Goal: Information Seeking & Learning: Compare options

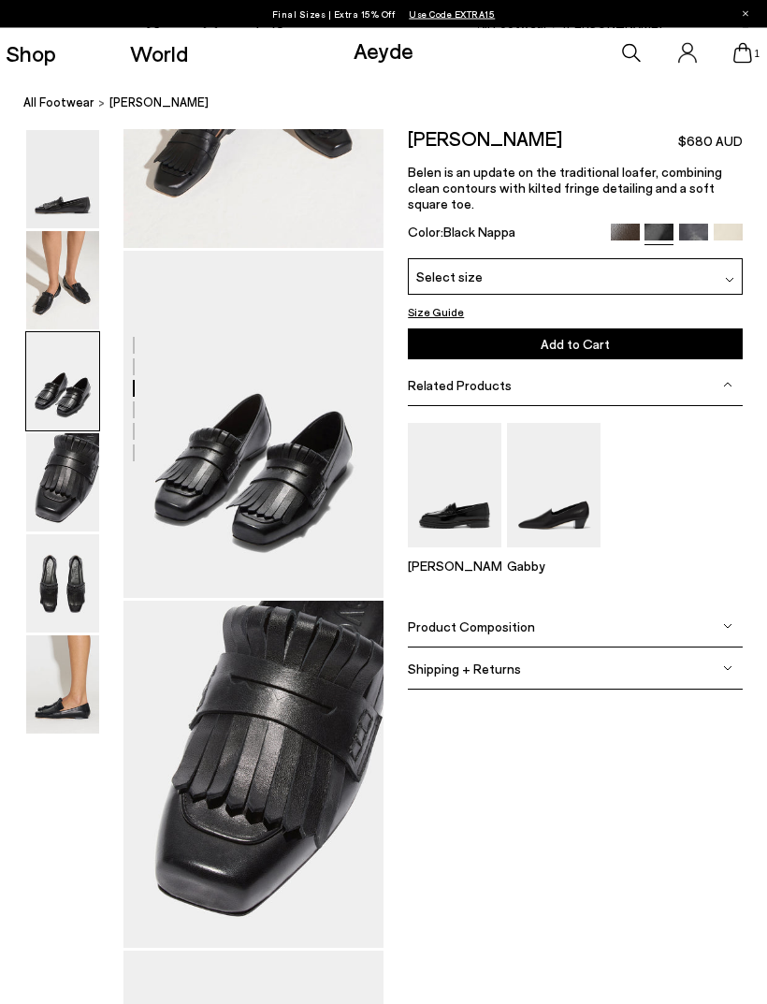
scroll to position [564, 0]
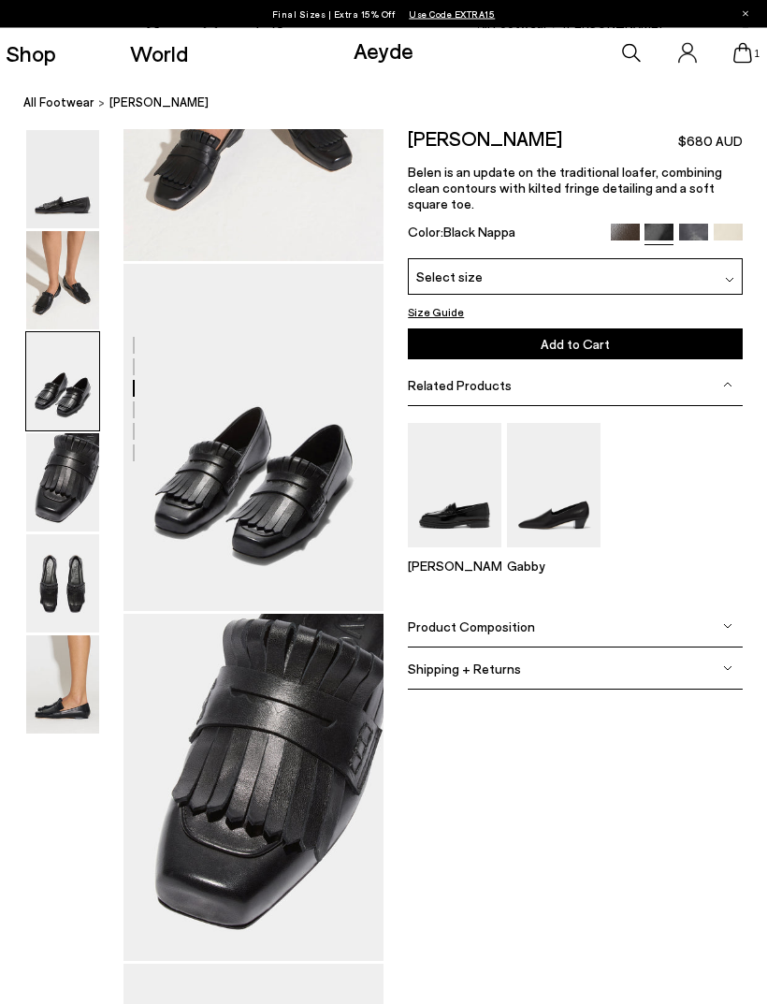
click at [326, 526] on div at bounding box center [192, 614] width 384 height 2096
click at [333, 518] on div at bounding box center [192, 614] width 384 height 2096
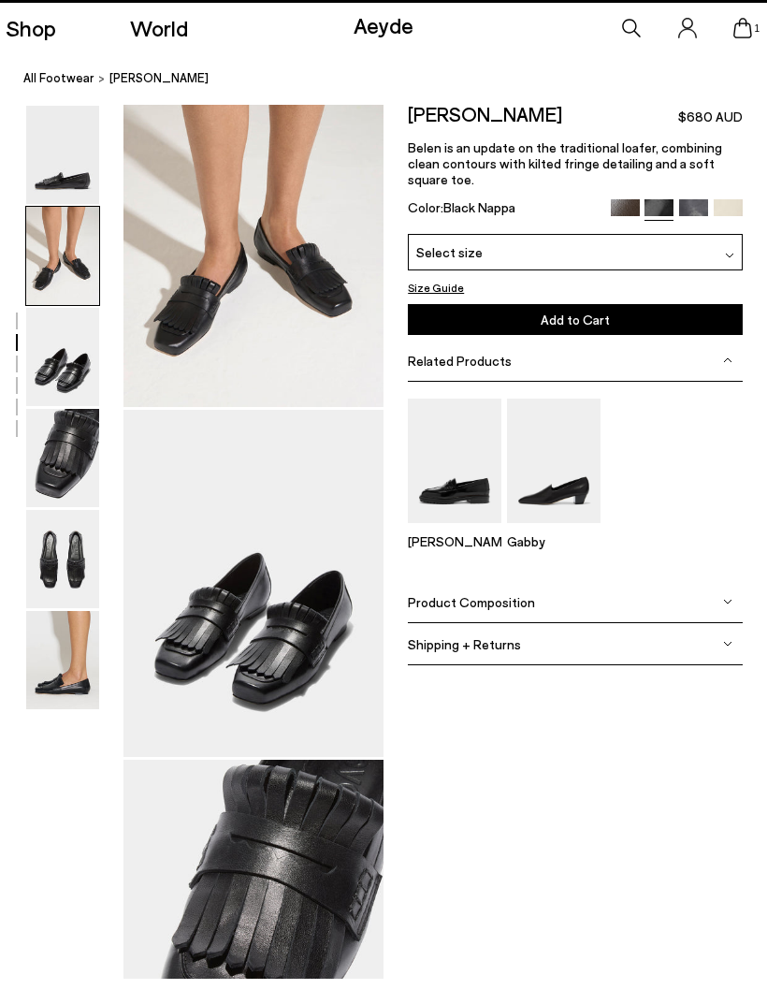
scroll to position [419, 0]
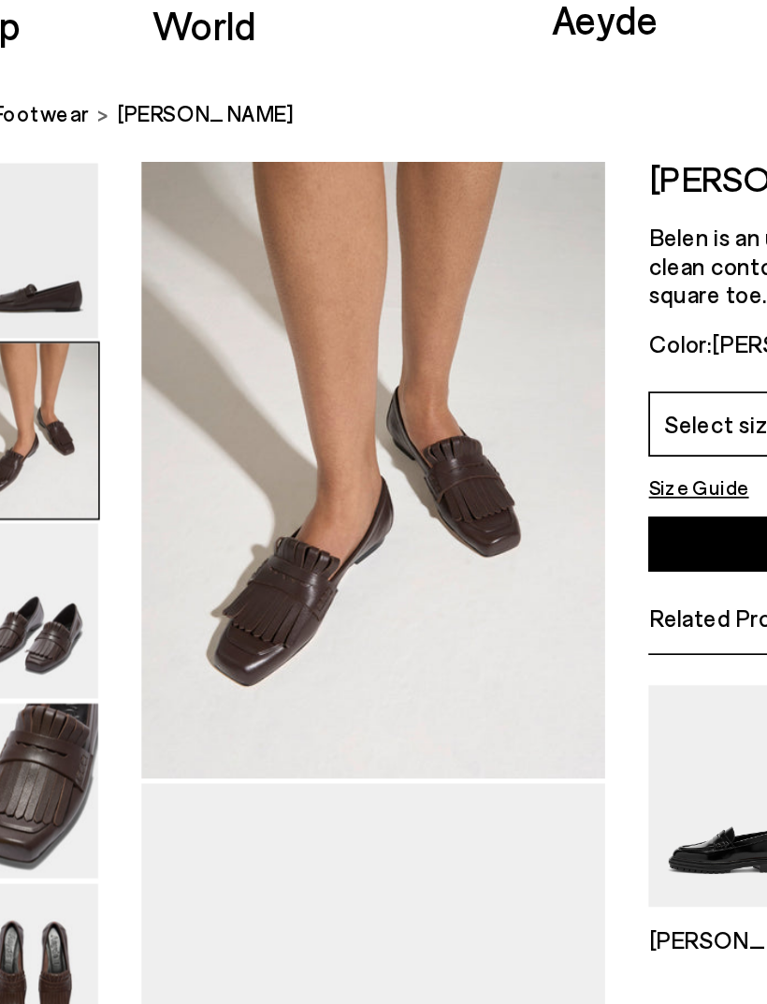
scroll to position [217, 0]
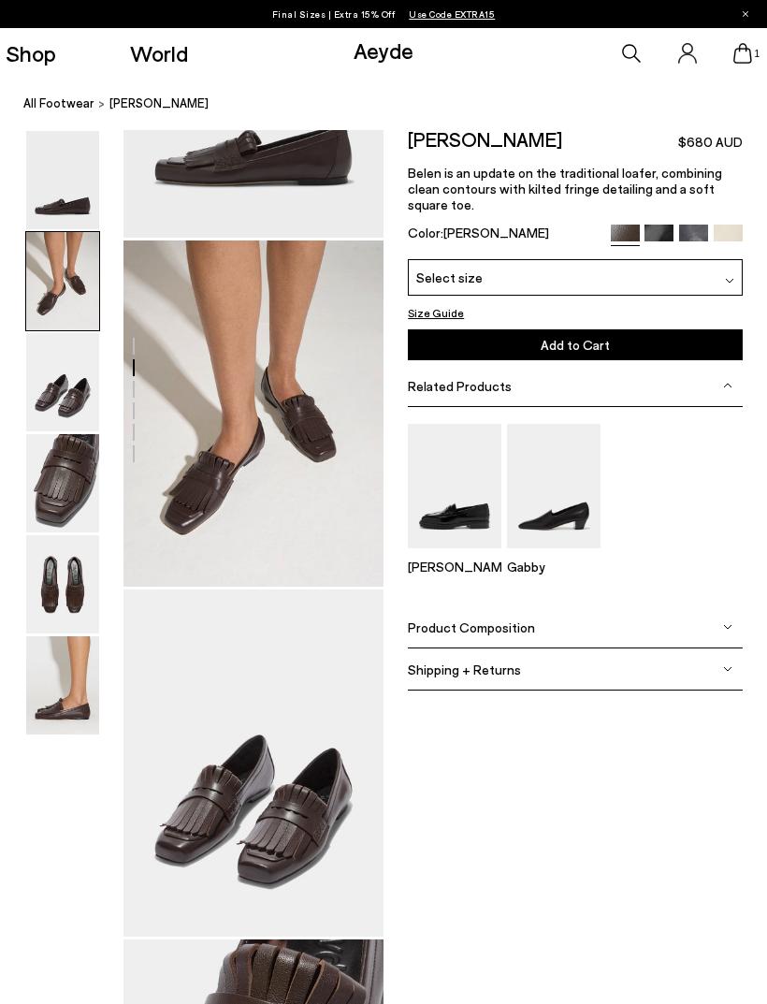
scroll to position [238, 0]
